Goal: Information Seeking & Learning: Learn about a topic

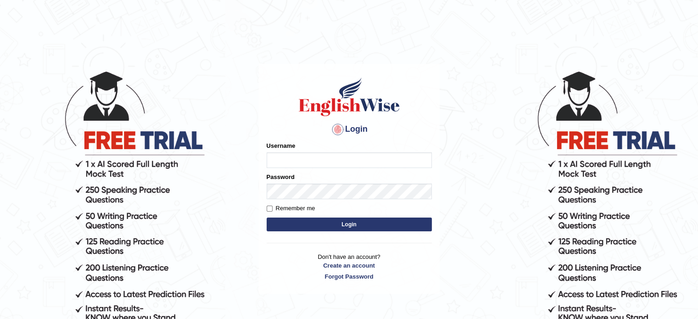
drag, startPoint x: 0, startPoint y: 0, endPoint x: 334, endPoint y: 160, distance: 370.3
click at [334, 160] on input "Username" at bounding box center [349, 160] width 165 height 16
type input "asmitachapagain4391"
click at [316, 220] on button "Login" at bounding box center [349, 225] width 165 height 14
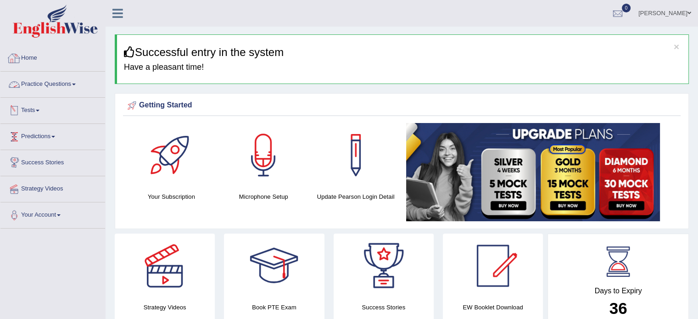
click at [56, 82] on link "Practice Questions" at bounding box center [52, 83] width 105 height 23
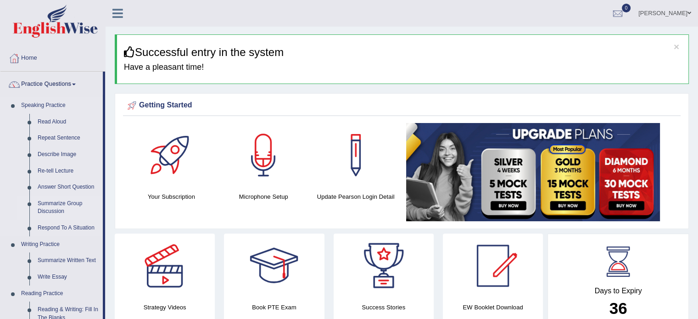
click at [70, 205] on link "Summarize Group Discussion" at bounding box center [68, 208] width 69 height 24
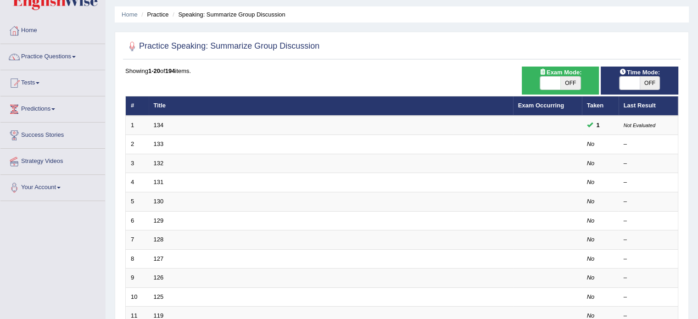
scroll to position [32, 0]
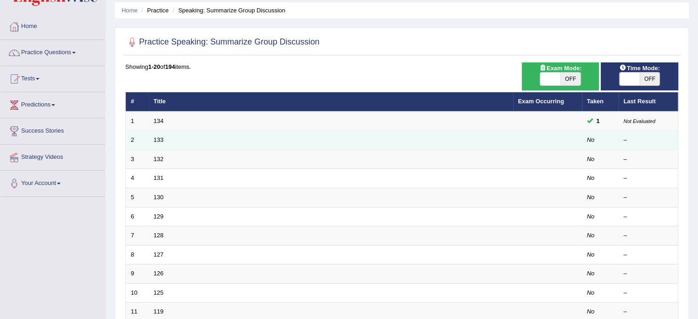
click at [342, 139] on td "133" at bounding box center [331, 140] width 365 height 19
click at [317, 135] on td "133" at bounding box center [331, 140] width 365 height 19
click at [586, 141] on td "No" at bounding box center [600, 140] width 37 height 19
click at [157, 137] on link "133" at bounding box center [159, 139] width 10 height 7
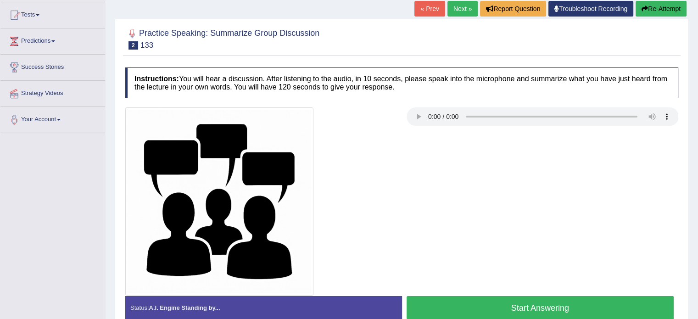
scroll to position [97, 0]
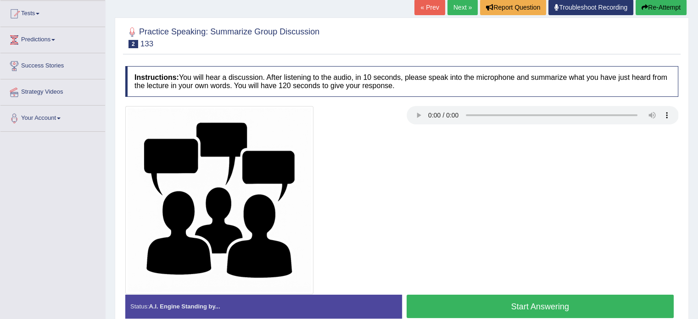
click at [490, 309] on button "Start Answering" at bounding box center [541, 306] width 268 height 23
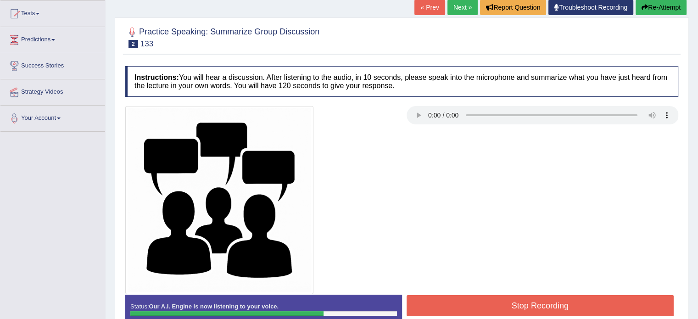
click at [502, 304] on button "Stop Recording" at bounding box center [541, 305] width 268 height 21
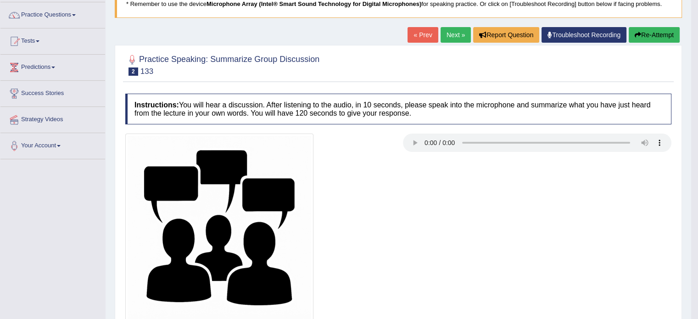
scroll to position [0, 0]
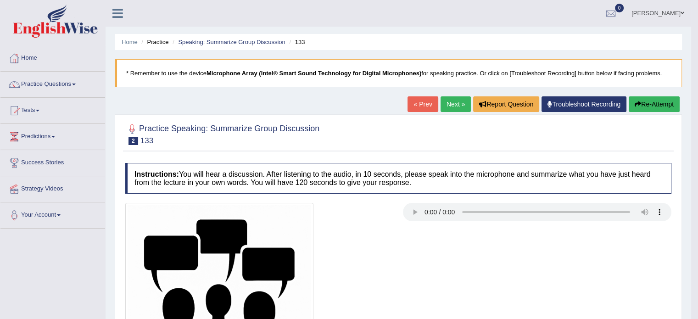
click at [445, 106] on link "Next »" at bounding box center [456, 104] width 30 height 16
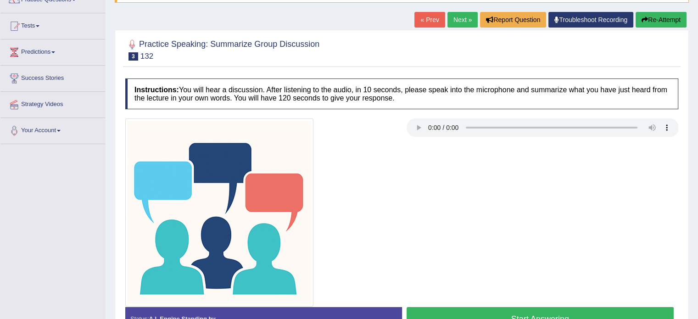
scroll to position [110, 0]
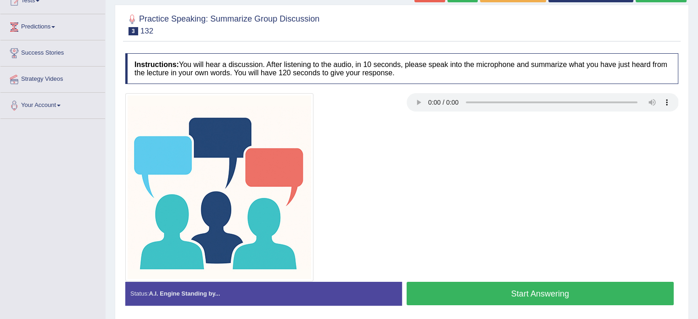
click at [489, 297] on button "Start Answering" at bounding box center [541, 293] width 268 height 23
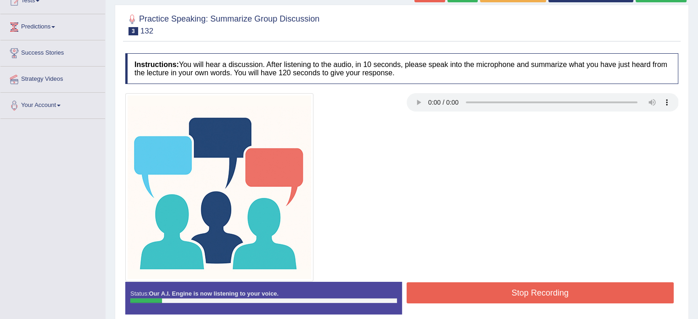
click at [479, 290] on button "Stop Recording" at bounding box center [541, 292] width 268 height 21
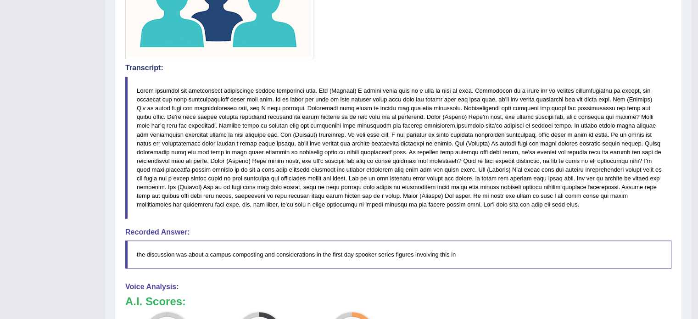
scroll to position [0, 0]
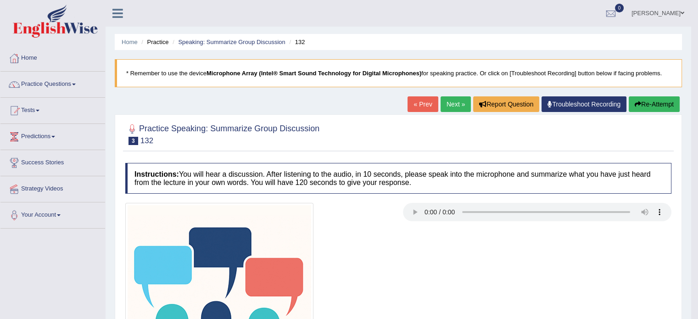
click at [451, 103] on link "Next »" at bounding box center [456, 104] width 30 height 16
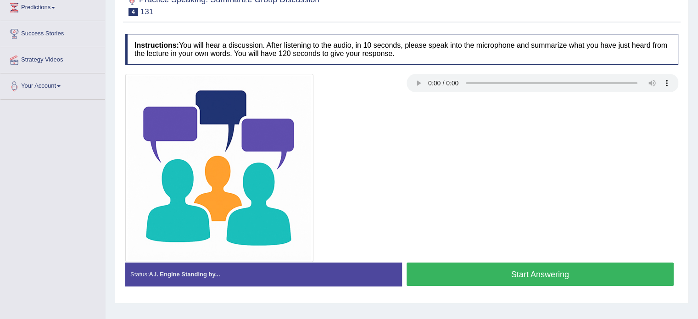
scroll to position [136, 0]
